Goal: Transaction & Acquisition: Purchase product/service

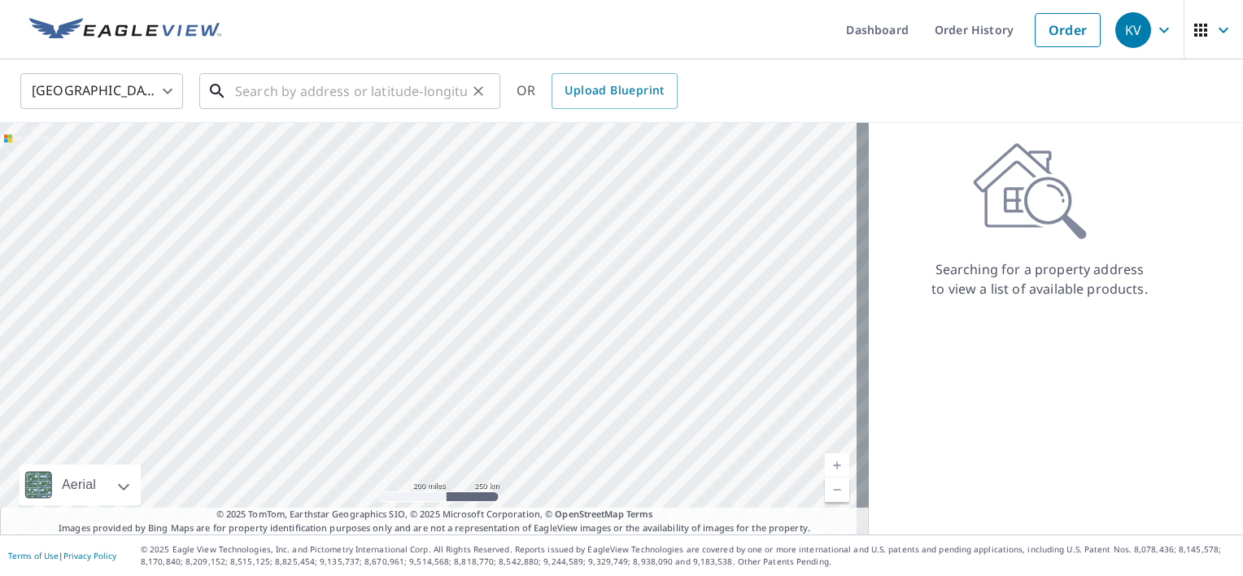
click at [272, 81] on input "text" at bounding box center [351, 91] width 232 height 46
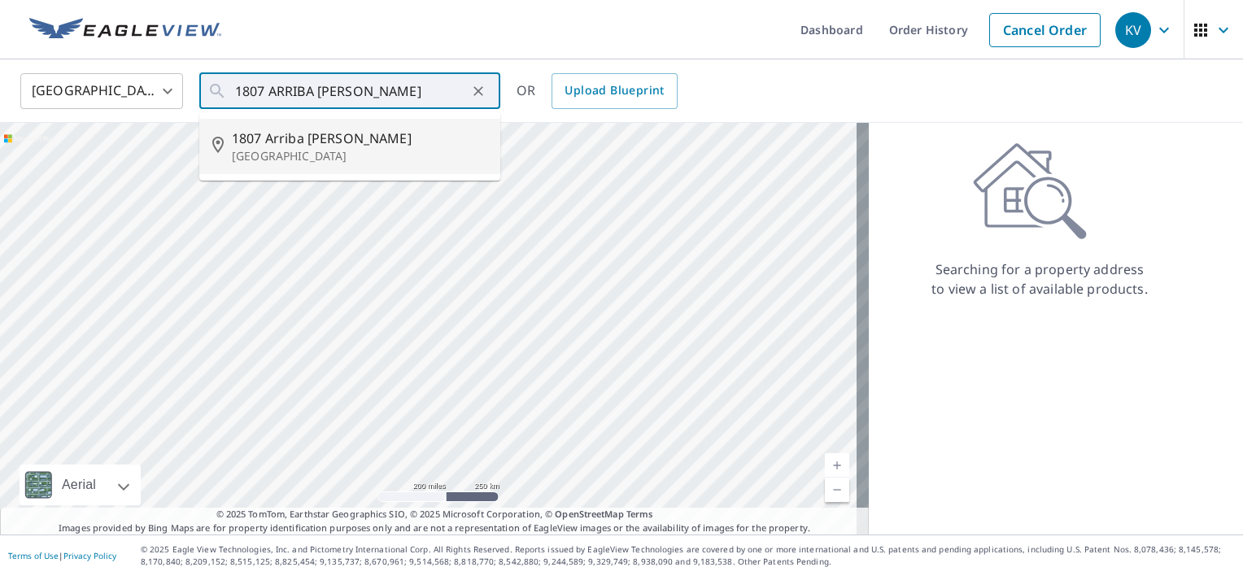
type input "1807 Arriba [PERSON_NAME][GEOGRAPHIC_DATA]"
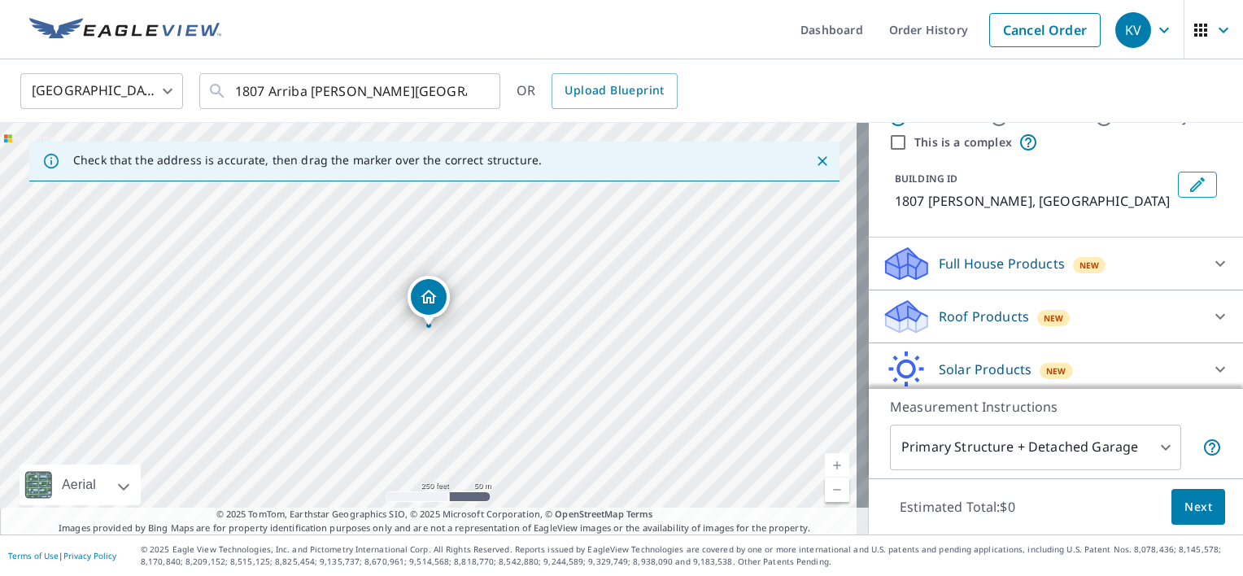
scroll to position [81, 0]
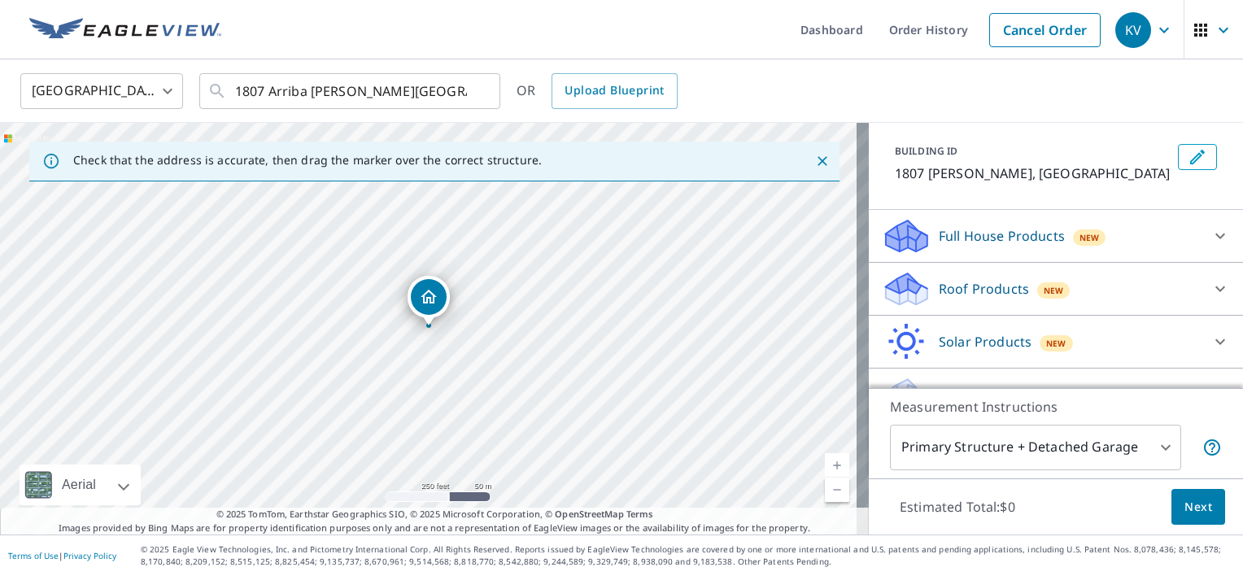
click at [939, 299] on p "Roof Products" at bounding box center [984, 289] width 90 height 20
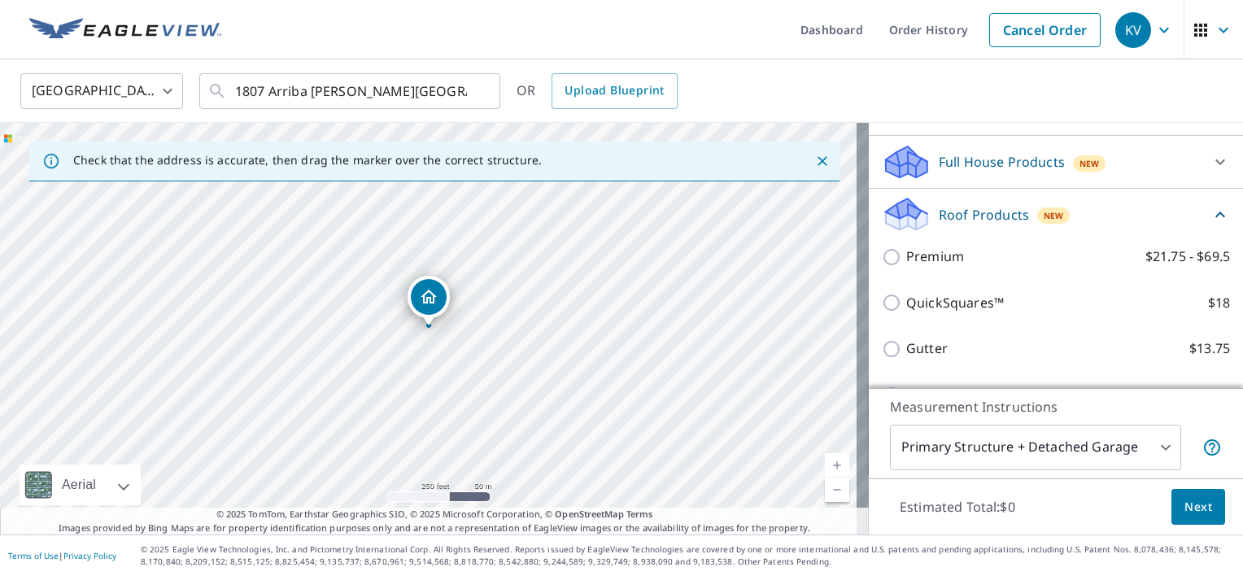
scroll to position [244, 0]
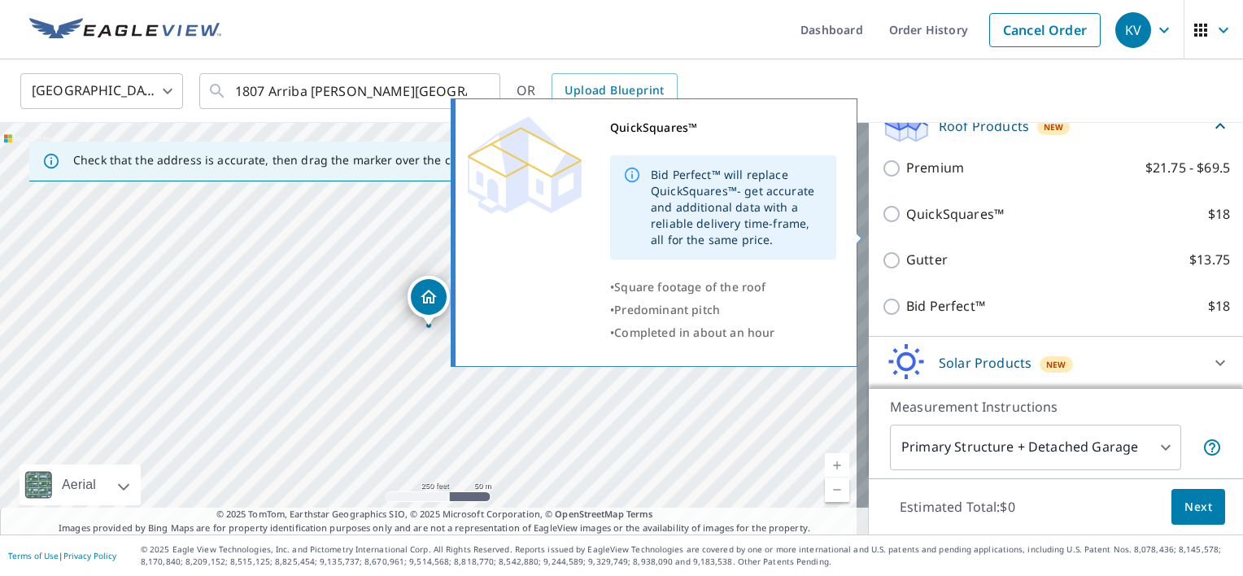
click at [882, 224] on input "QuickSquares™ $18" at bounding box center [894, 214] width 24 height 20
checkbox input "true"
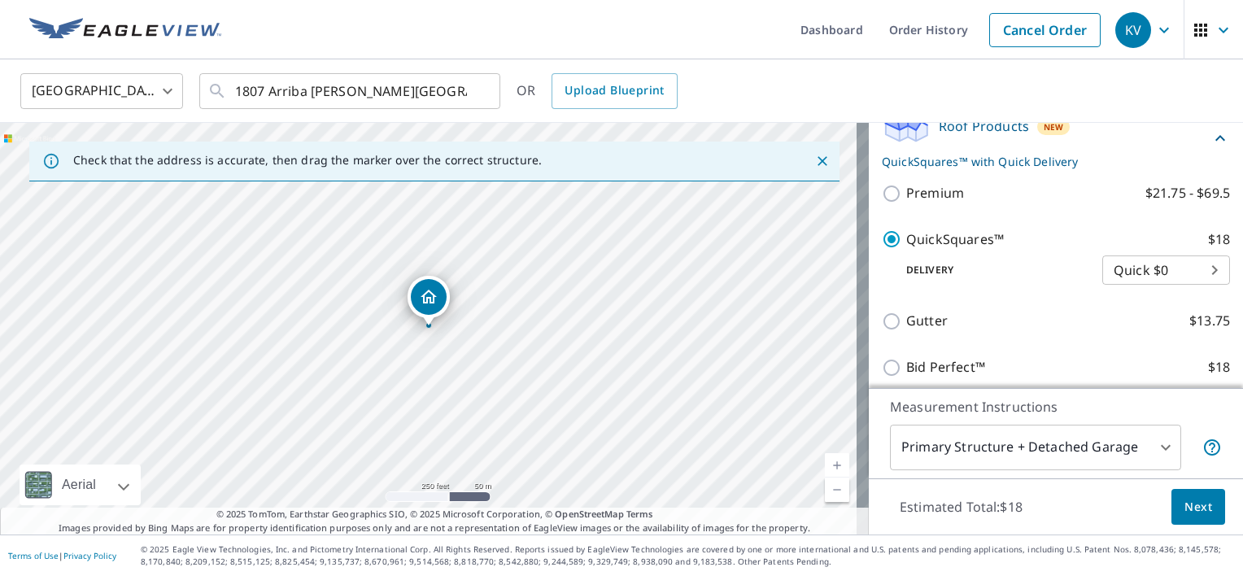
click at [1191, 507] on span "Next" at bounding box center [1199, 507] width 28 height 20
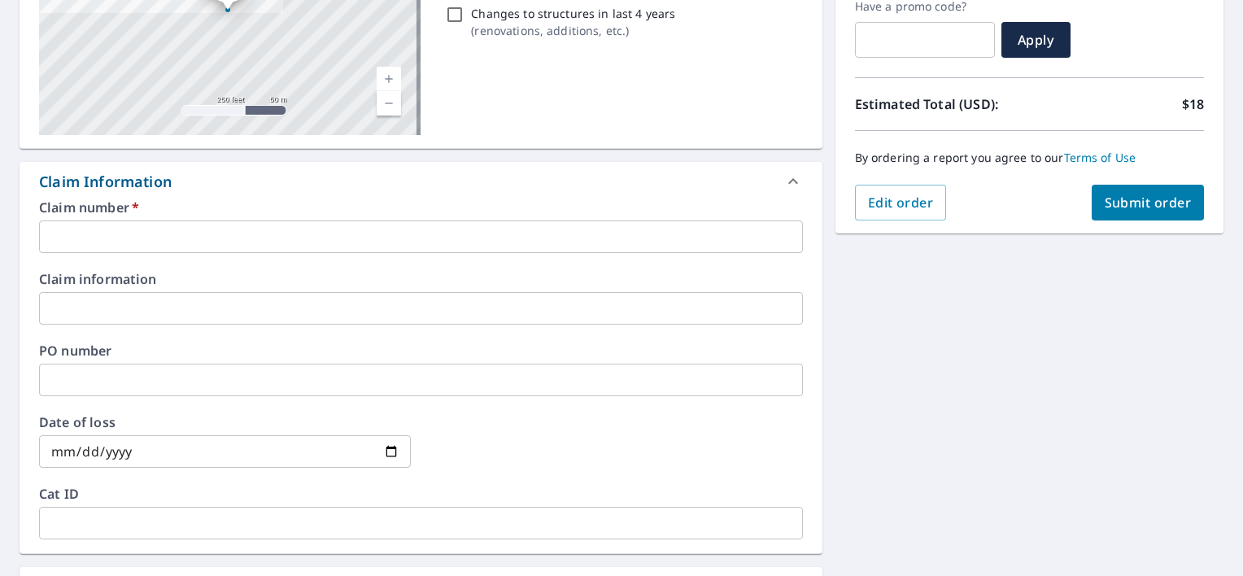
scroll to position [326, 0]
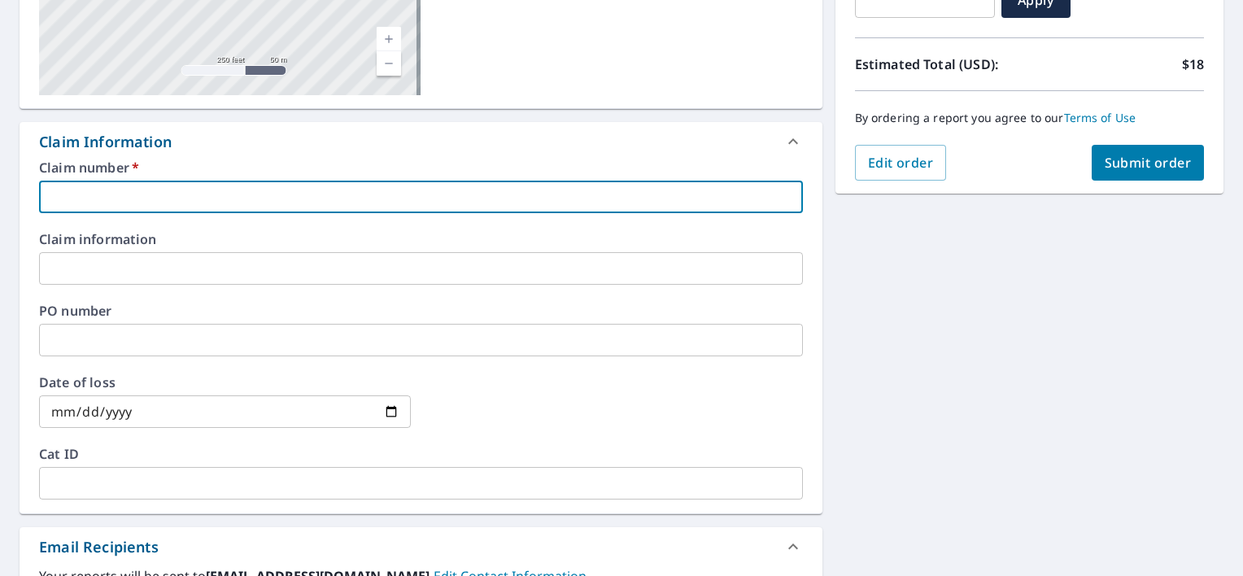
paste input "2212541"
type input "2212541"
checkbox input "true"
type input "2212541"
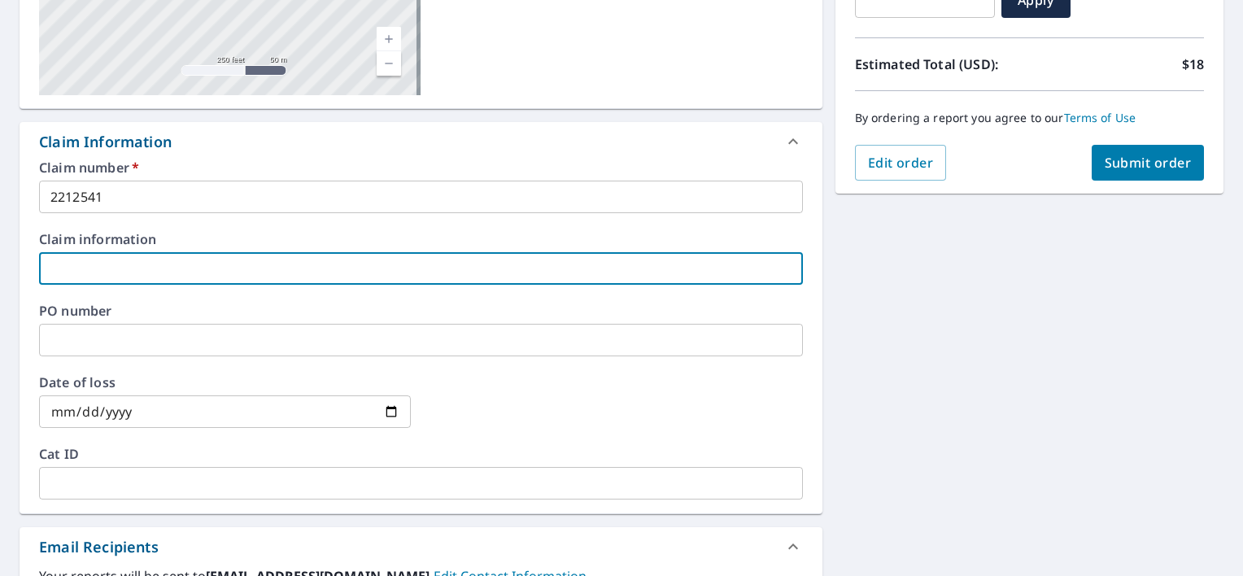
paste input "2212541"
type input "2212541"
checkbox input "true"
type input "2212541"
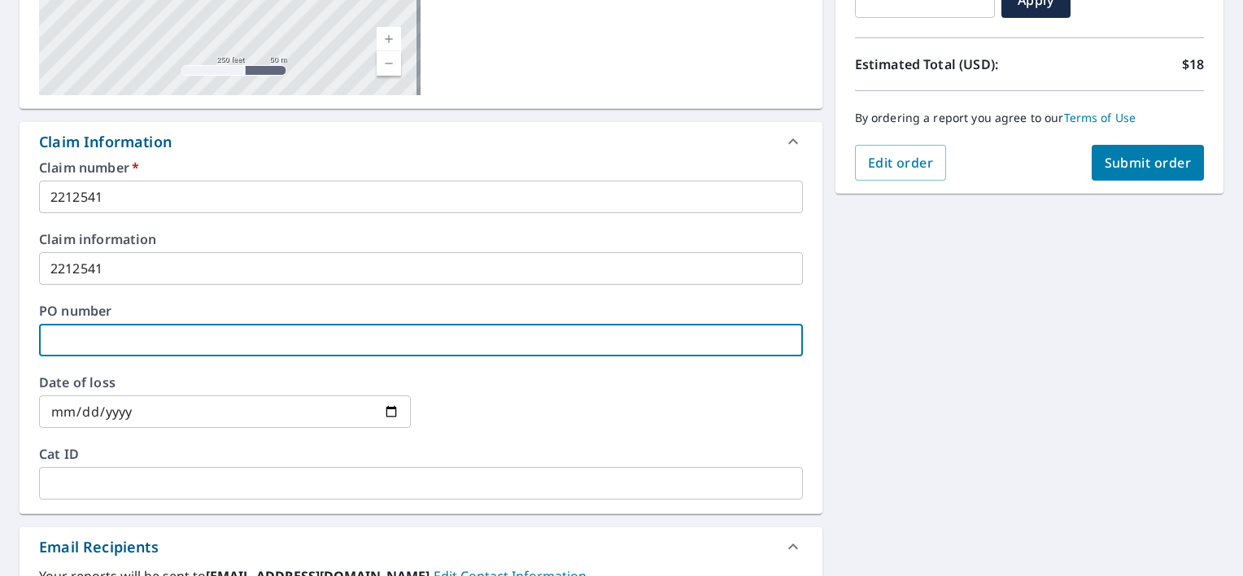
paste input "2212541"
type input "2212541"
checkbox input "true"
type input "2212541"
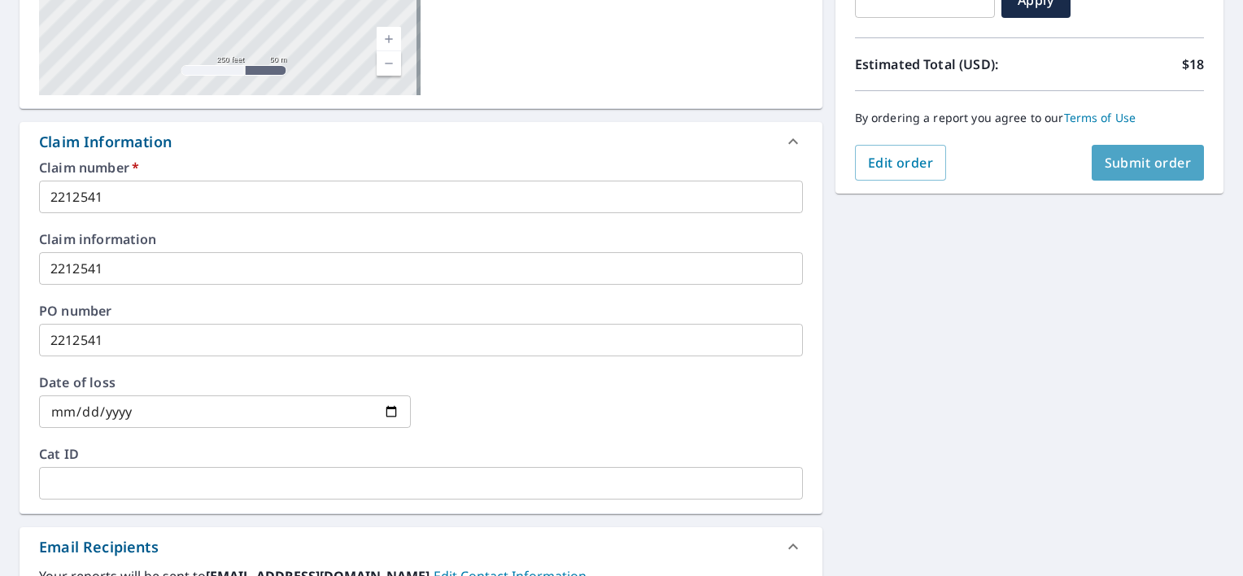
click at [1139, 159] on span "Submit order" at bounding box center [1148, 163] width 87 height 18
checkbox input "true"
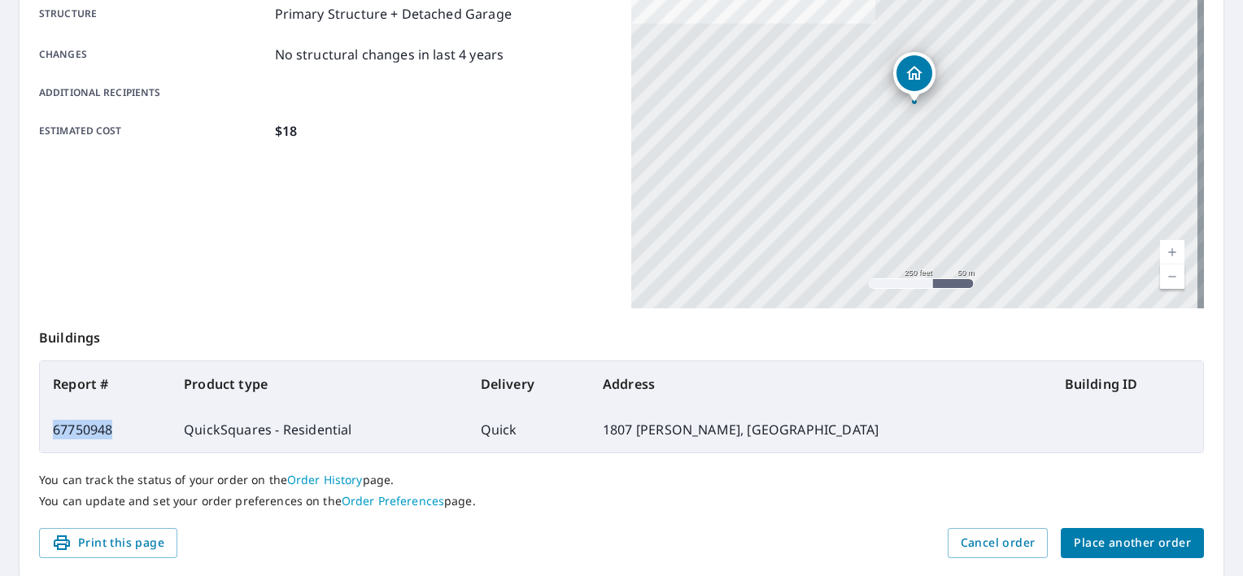
drag, startPoint x: 120, startPoint y: 431, endPoint x: 42, endPoint y: 426, distance: 78.3
click at [42, 426] on td "67750948" at bounding box center [105, 430] width 131 height 46
drag, startPoint x: 42, startPoint y: 426, endPoint x: 76, endPoint y: 424, distance: 34.2
copy td "67750948"
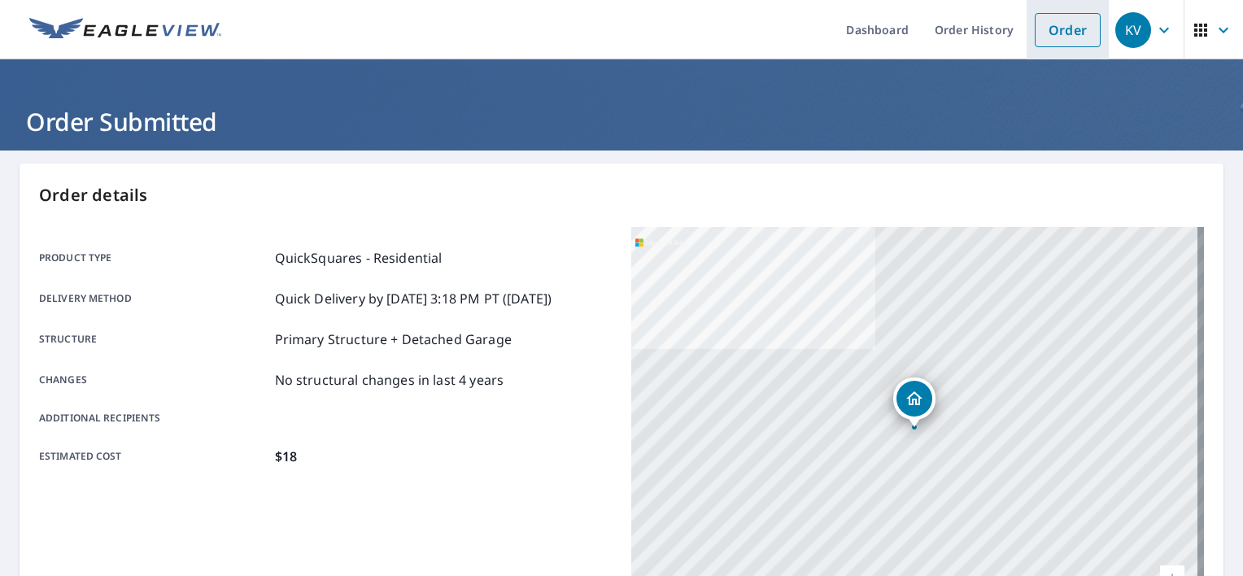
click at [1045, 29] on link "Order" at bounding box center [1068, 30] width 66 height 34
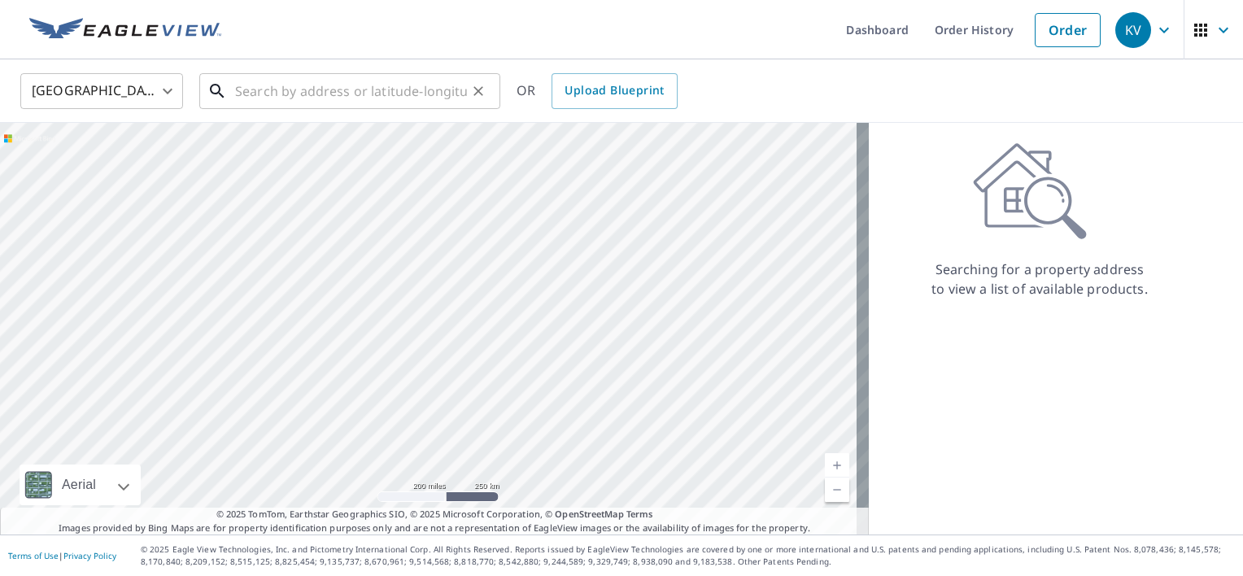
click at [252, 90] on input "text" at bounding box center [351, 91] width 232 height 46
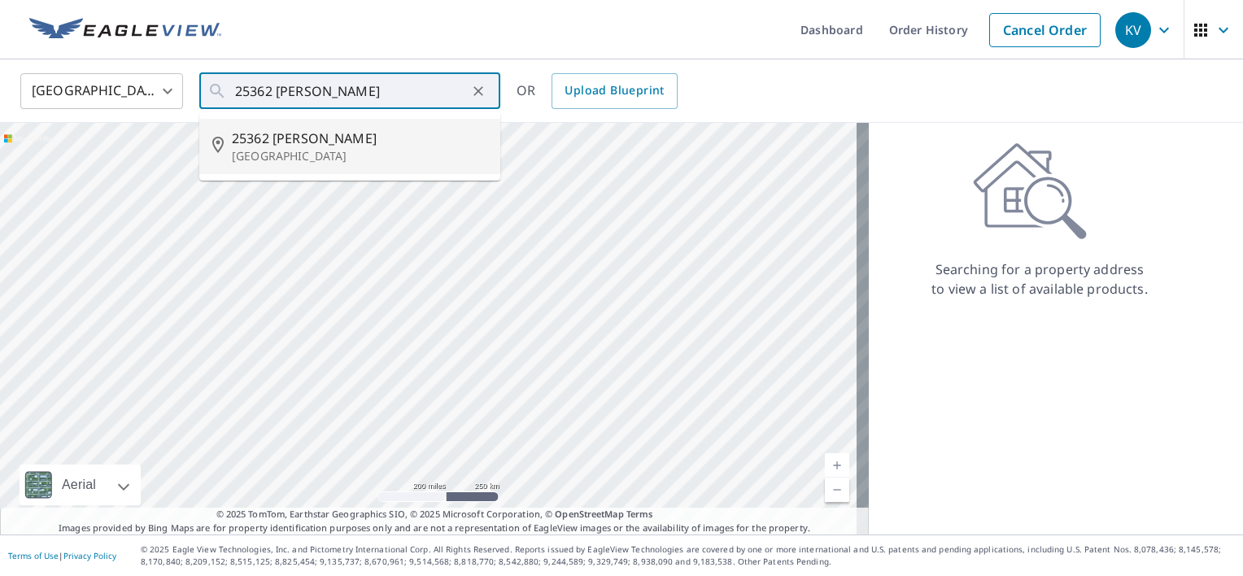
type input "[STREET_ADDRESS][PERSON_NAME]"
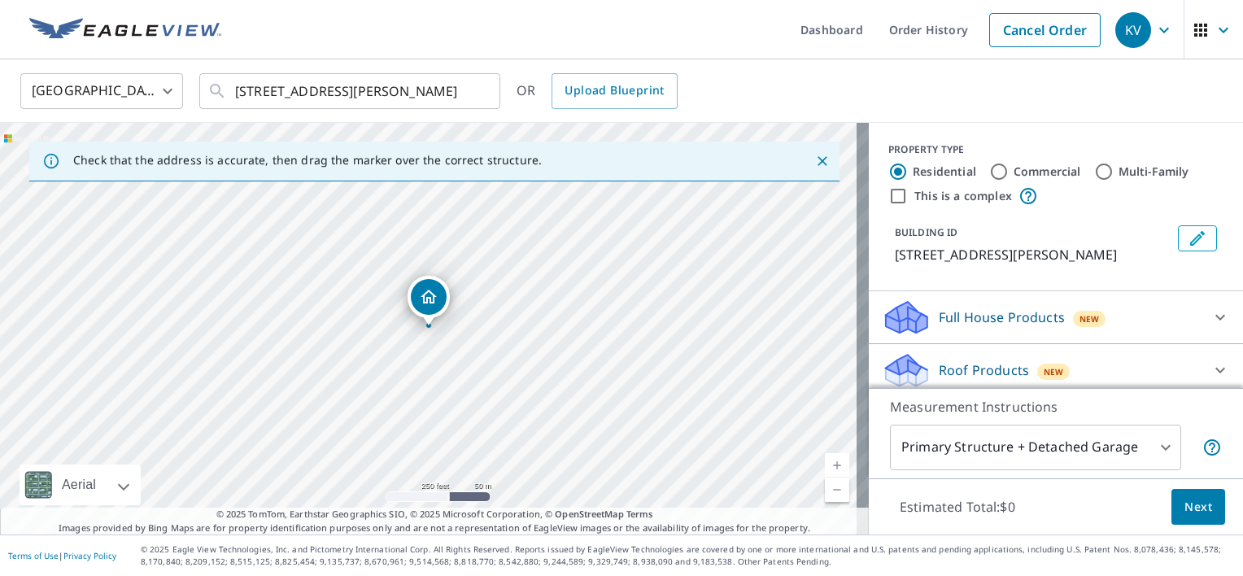
scroll to position [81, 0]
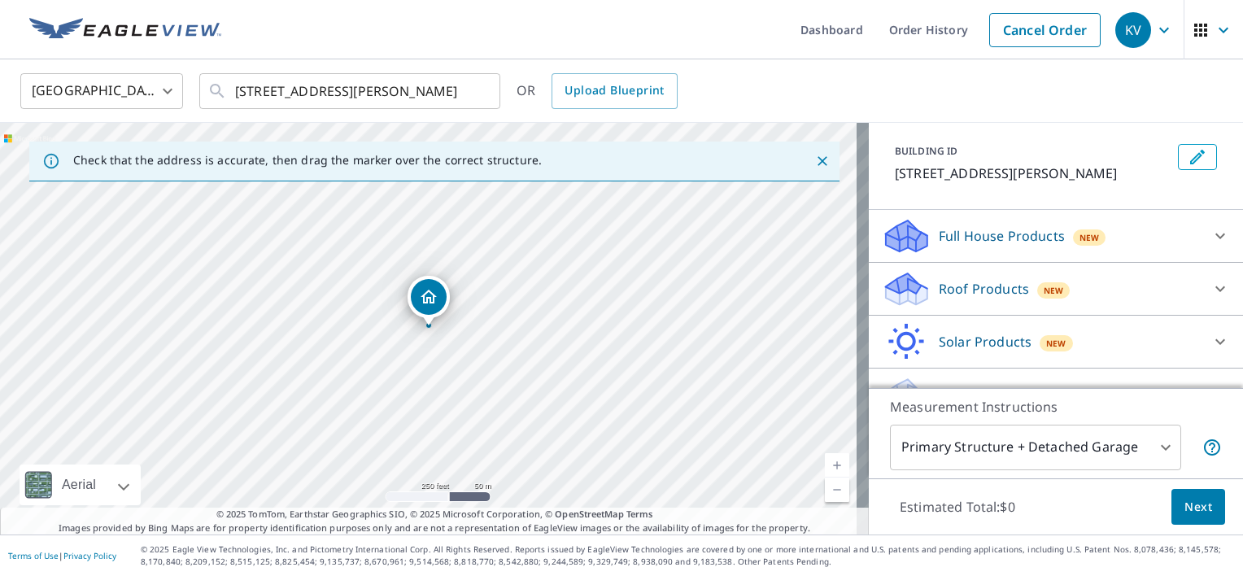
click at [964, 299] on div "Roof Products New" at bounding box center [1041, 289] width 319 height 38
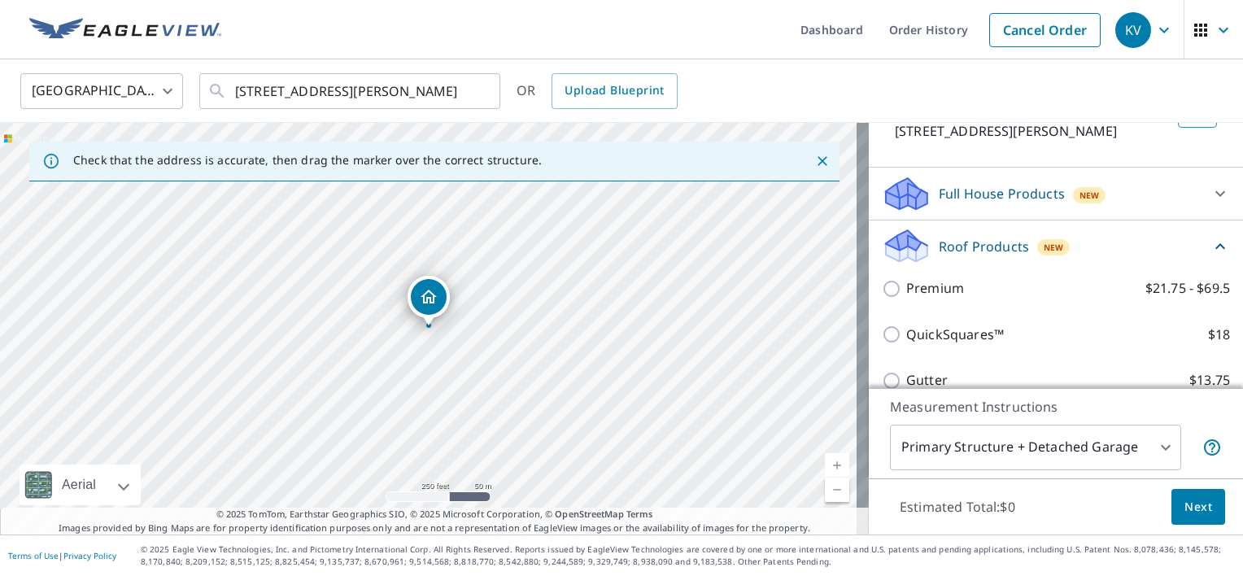
scroll to position [163, 0]
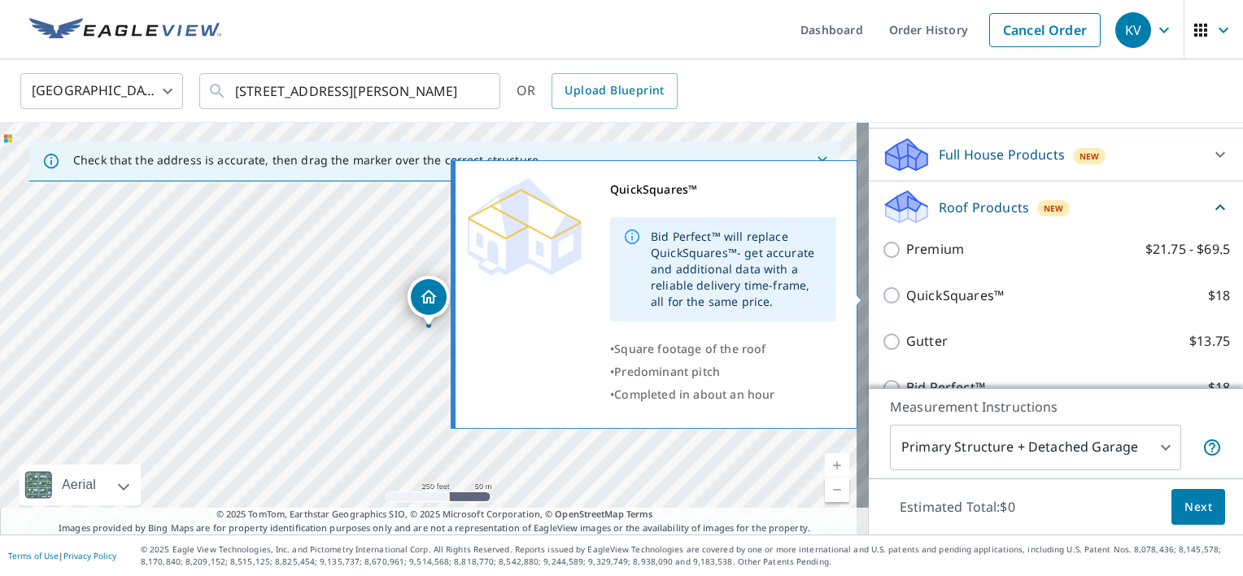
click at [882, 295] on input "QuickSquares™ $18" at bounding box center [894, 296] width 24 height 20
checkbox input "true"
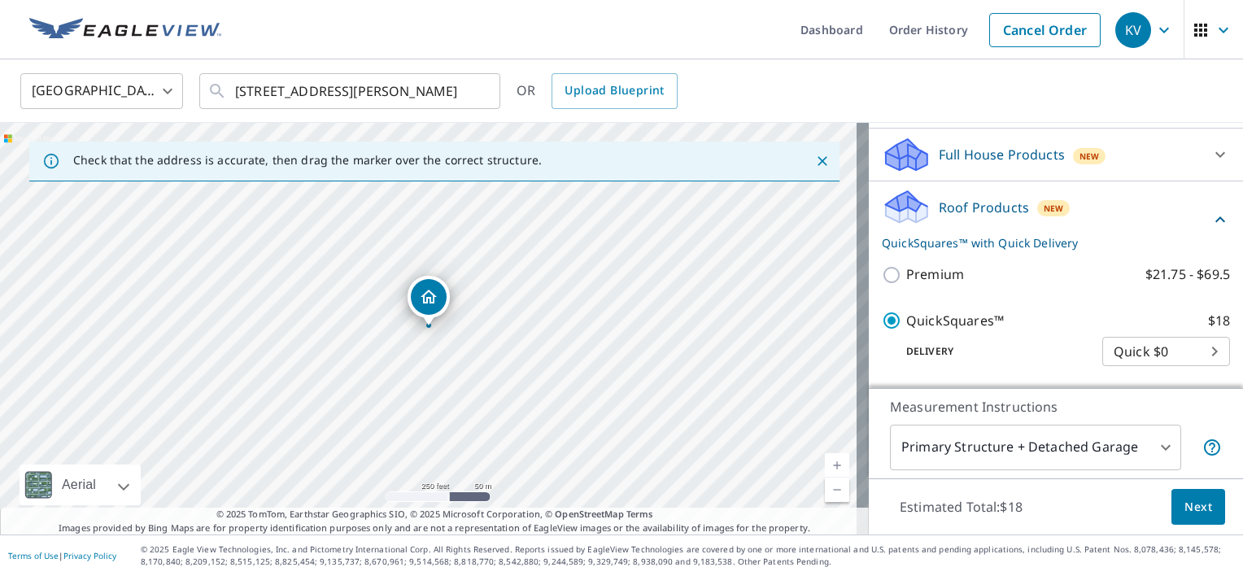
click at [1188, 506] on span "Next" at bounding box center [1199, 507] width 28 height 20
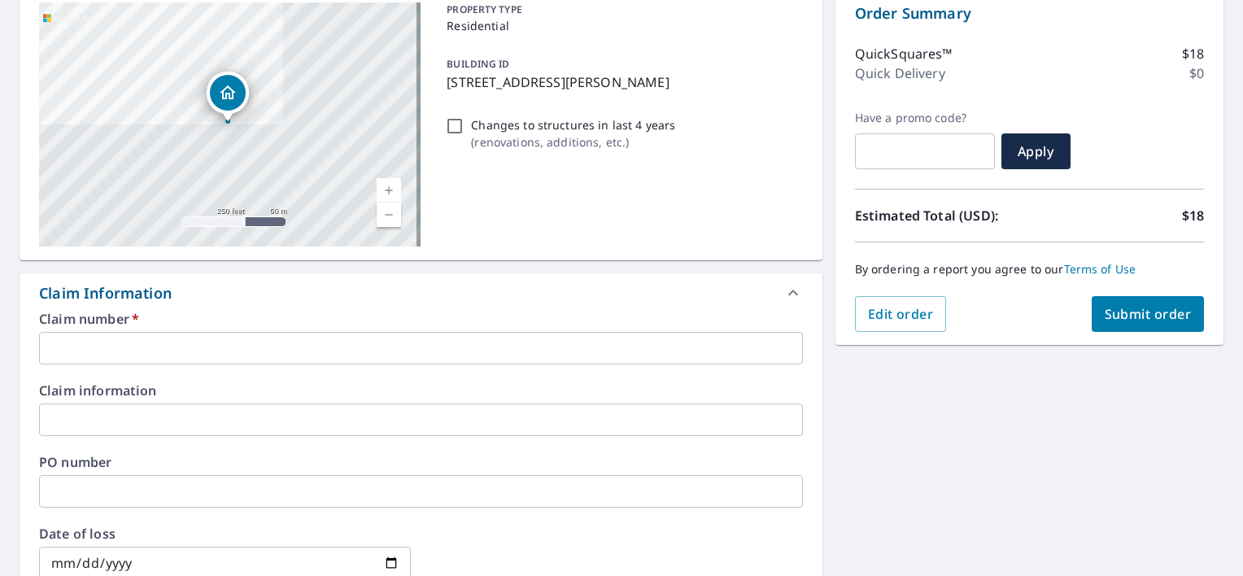
scroll to position [244, 0]
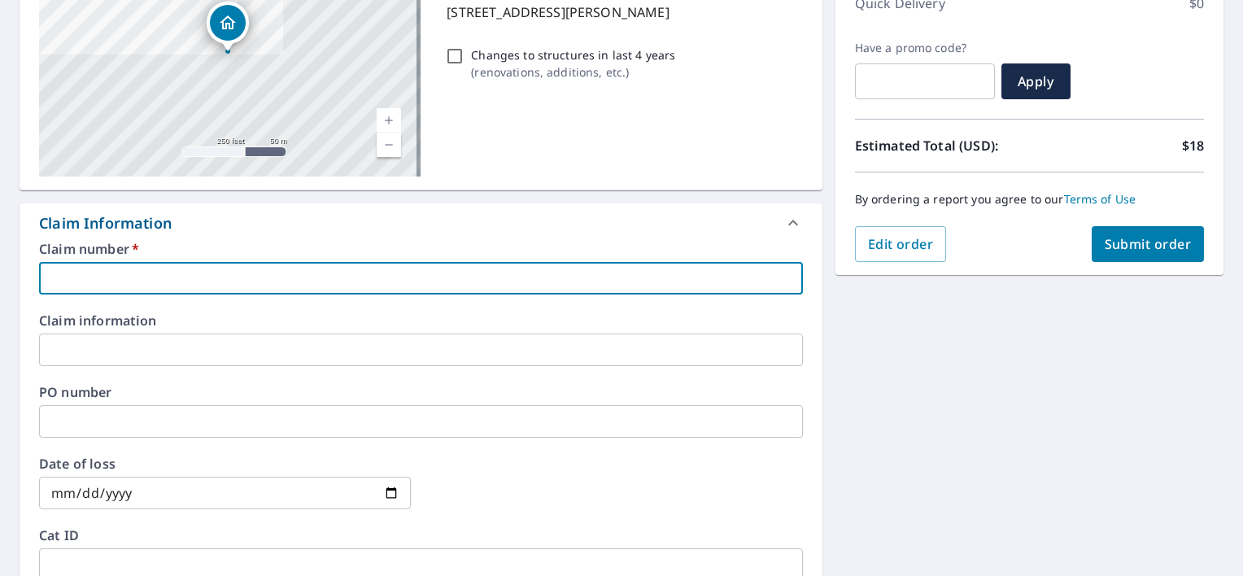
paste input "2212547"
type input "2212547"
checkbox input "true"
type input "2212547"
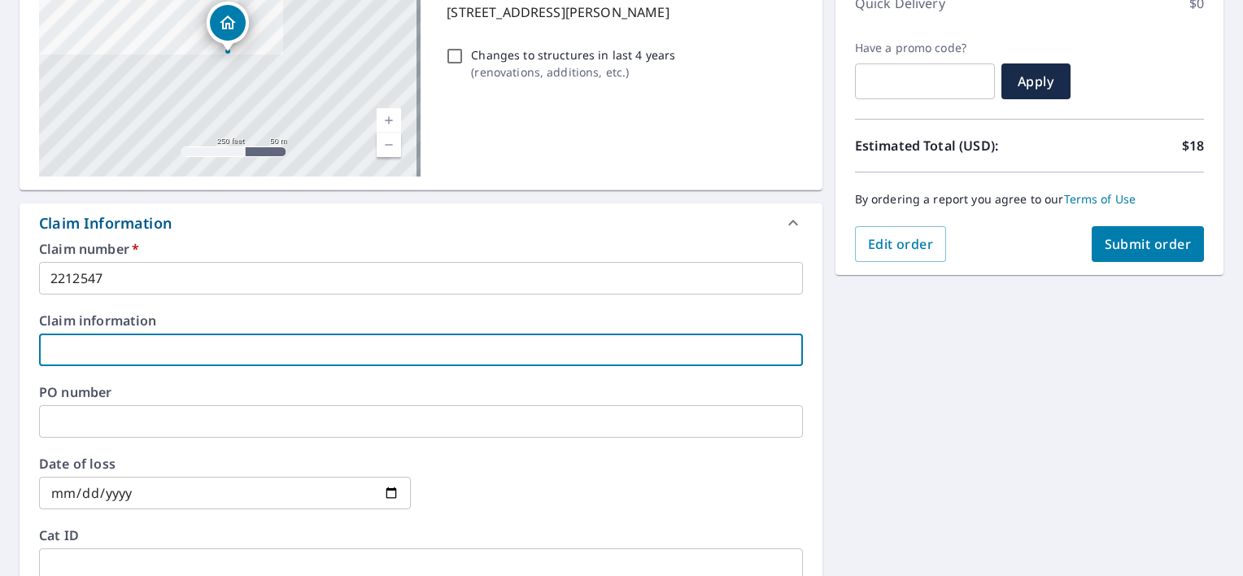
paste input "2212547"
type input "2212547"
checkbox input "true"
type input "2212547"
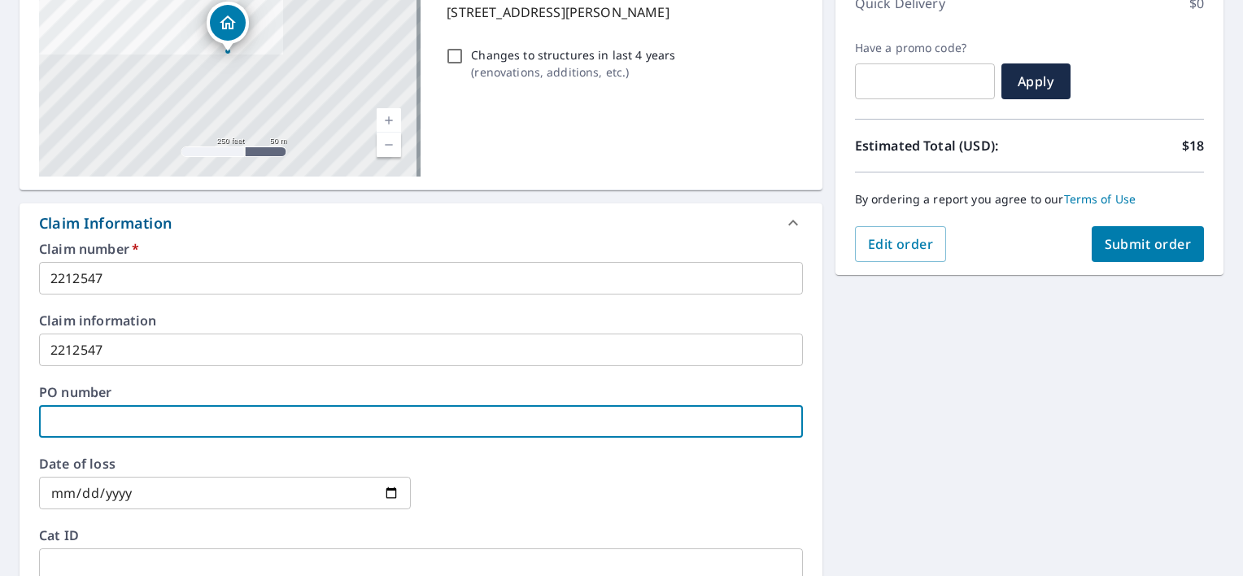
paste input "2212547"
type input "2212547"
checkbox input "true"
type input "2212547"
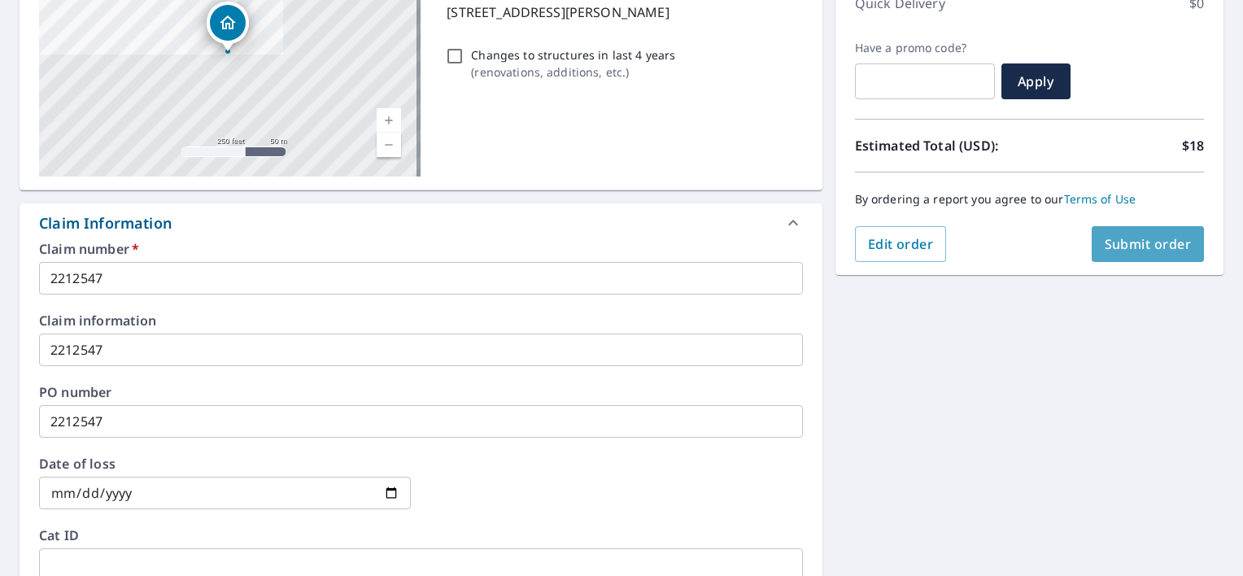
click at [1143, 249] on span "Submit order" at bounding box center [1148, 244] width 87 height 18
checkbox input "true"
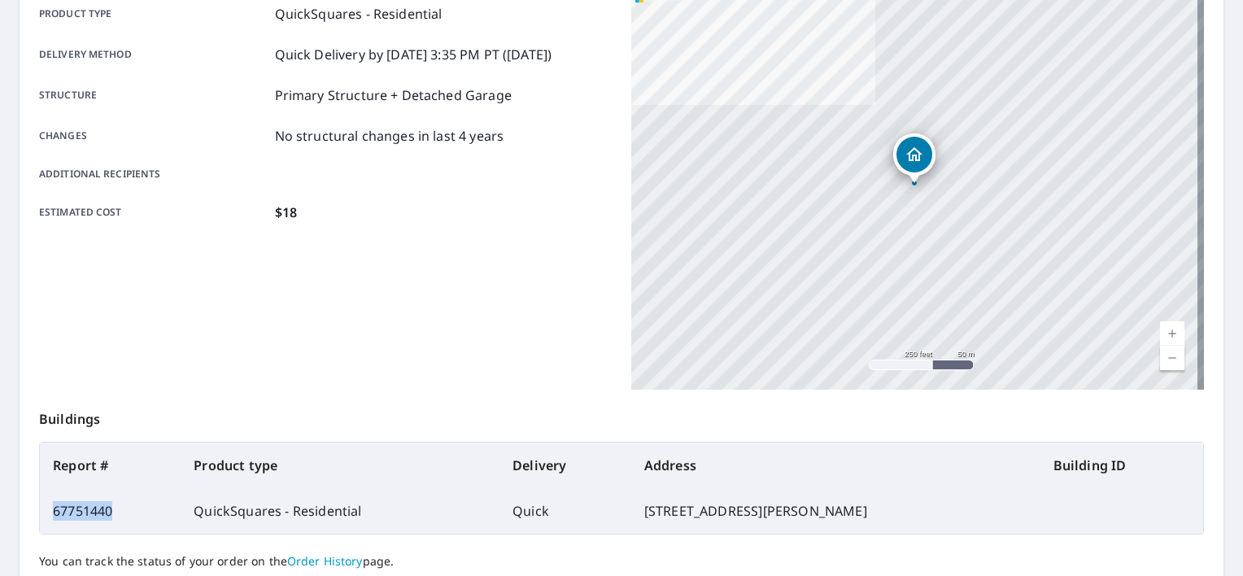
drag, startPoint x: 112, startPoint y: 513, endPoint x: 52, endPoint y: 512, distance: 60.2
click at [52, 512] on td "67751440" at bounding box center [110, 511] width 141 height 46
copy td "67751440"
